Goal: Find specific page/section: Find specific page/section

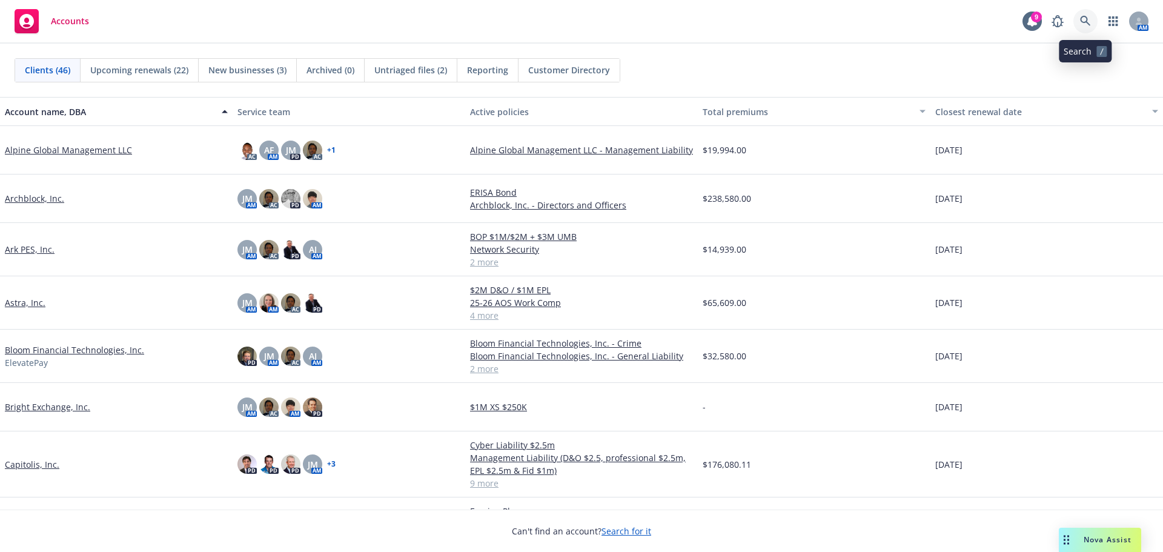
click at [1080, 19] on icon at bounding box center [1085, 21] width 11 height 11
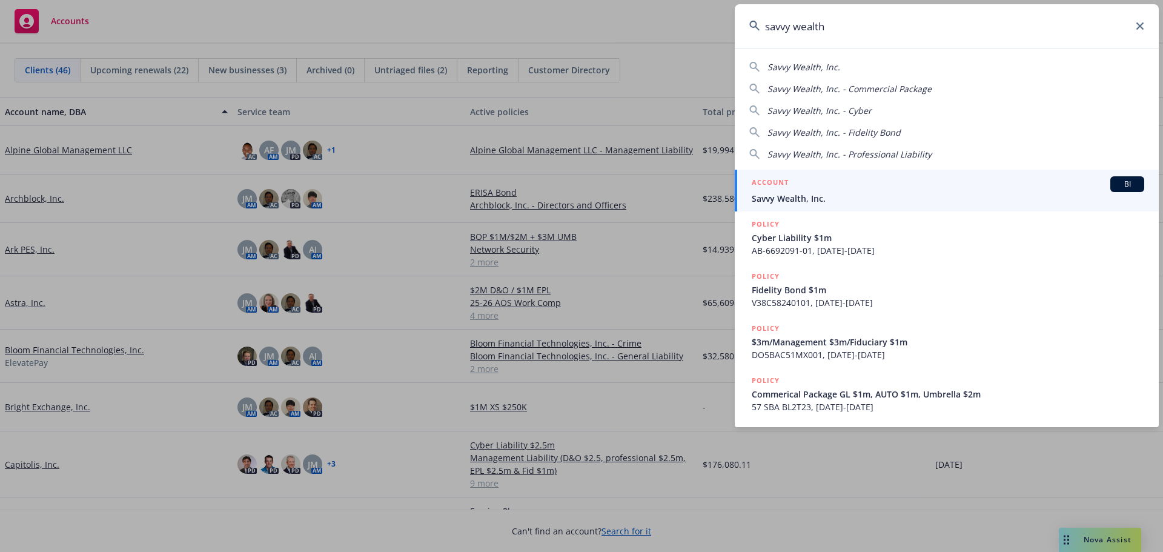
click at [809, 70] on span "Savvy Wealth, Inc." at bounding box center [803, 67] width 73 height 12
type input "Savvy Wealth, Inc."
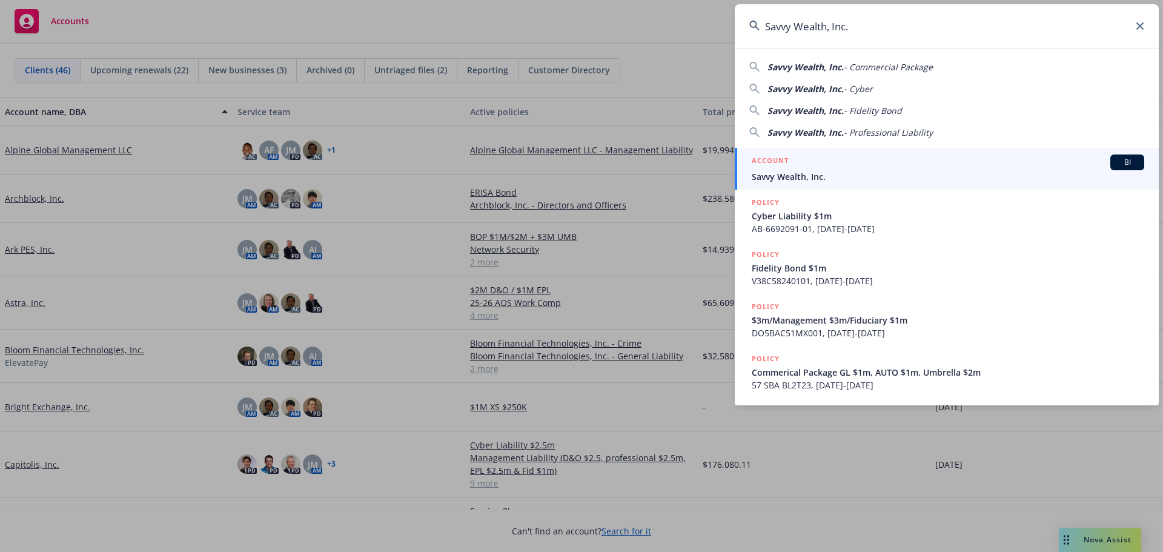
click at [797, 173] on span "Savvy Wealth, Inc." at bounding box center [947, 176] width 392 height 13
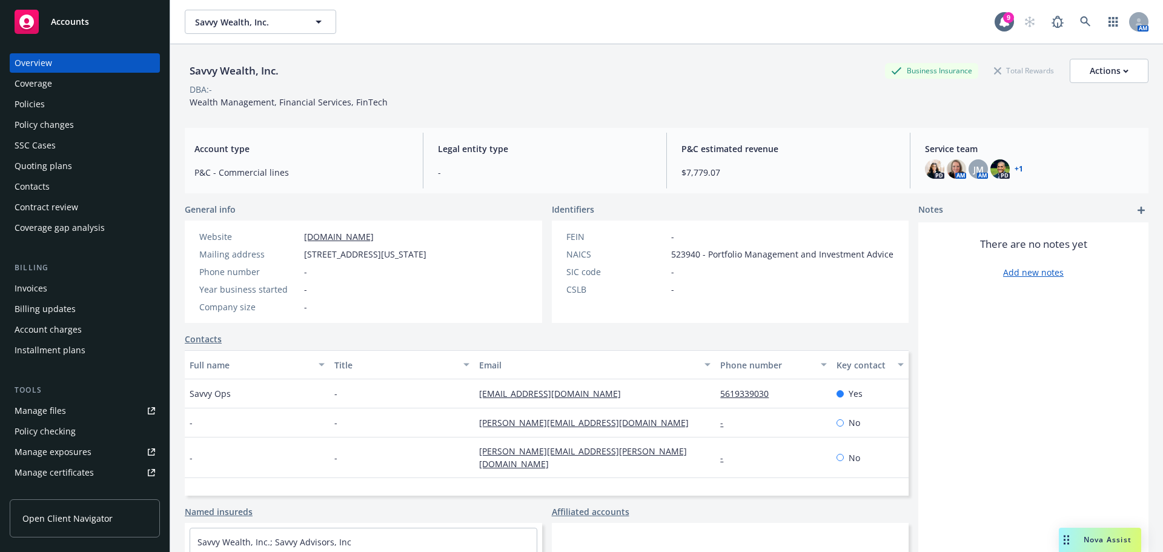
click at [35, 102] on div "Policies" at bounding box center [30, 103] width 30 height 19
